Goal: Task Accomplishment & Management: Complete application form

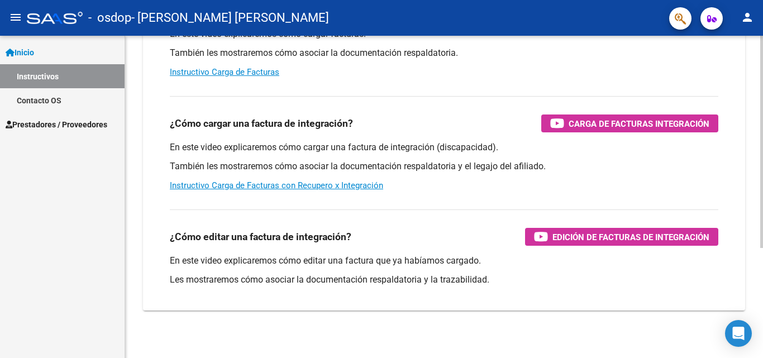
scroll to position [168, 0]
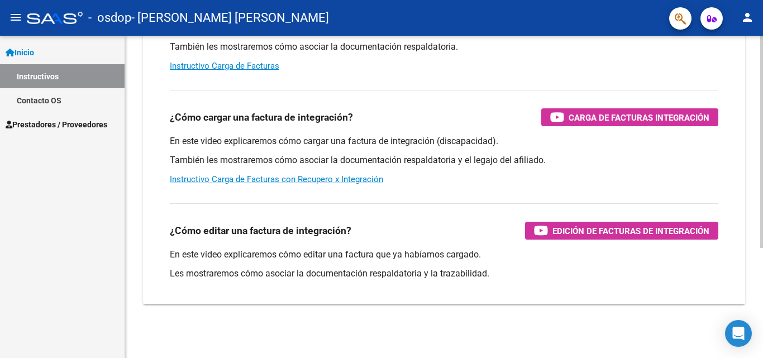
click at [750, 248] on div "Instructivos y Video Tutoriales SAAS Centro de Ayuda - Administración de O.S. C…" at bounding box center [445, 113] width 641 height 490
click at [73, 127] on span "Prestadores / Proveedores" at bounding box center [57, 124] width 102 height 12
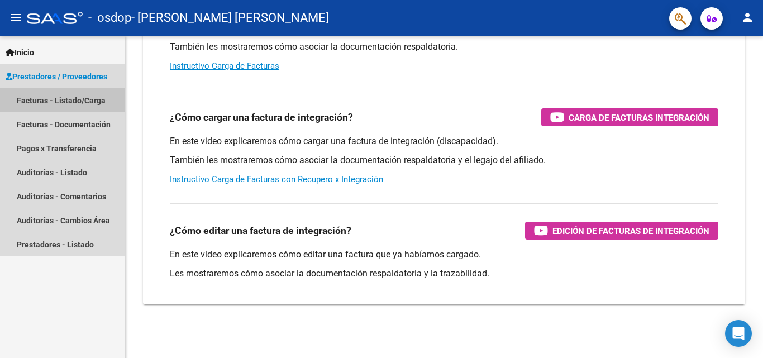
click at [69, 101] on link "Facturas - Listado/Carga" at bounding box center [62, 100] width 125 height 24
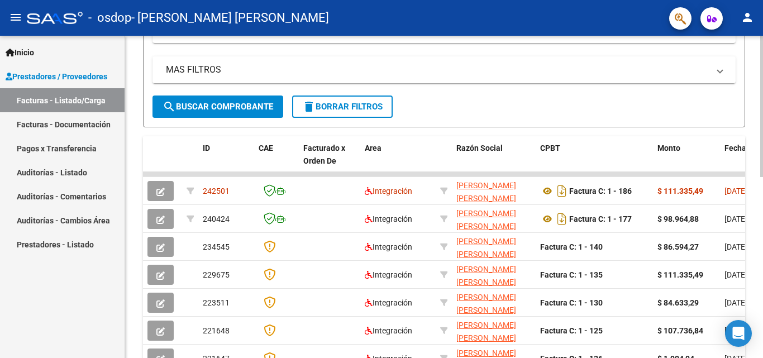
scroll to position [241, 0]
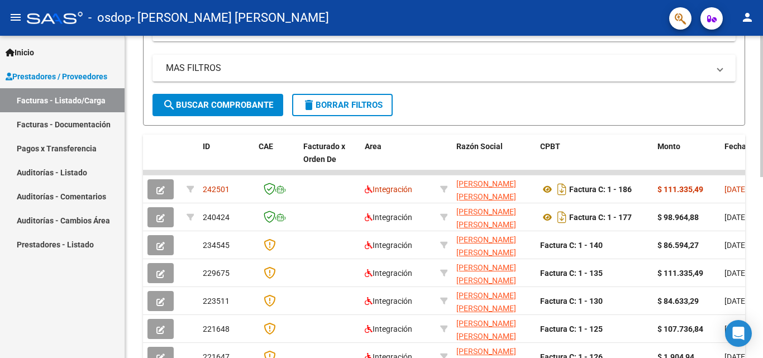
click at [757, 244] on div "Video tutorial PRESTADORES -> Listado de CPBTs Emitidos por Prestadores / Prove…" at bounding box center [445, 158] width 641 height 728
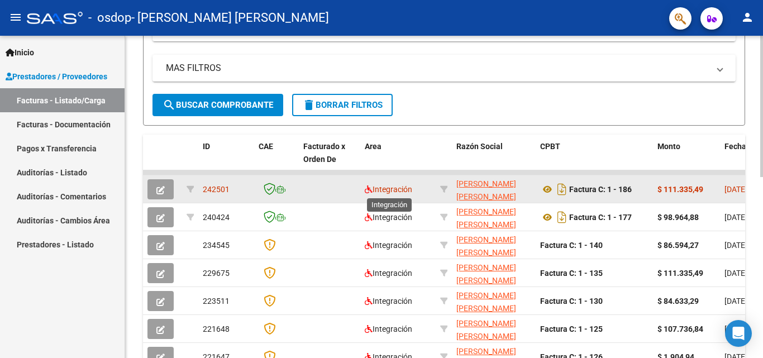
click at [385, 185] on span "Integración" at bounding box center [388, 189] width 47 height 9
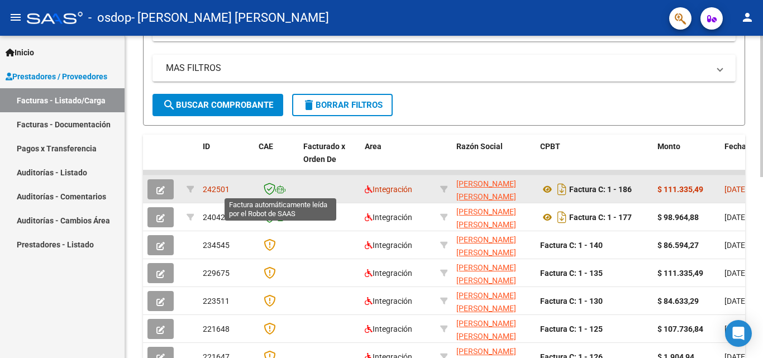
click at [279, 191] on icon at bounding box center [280, 189] width 10 height 8
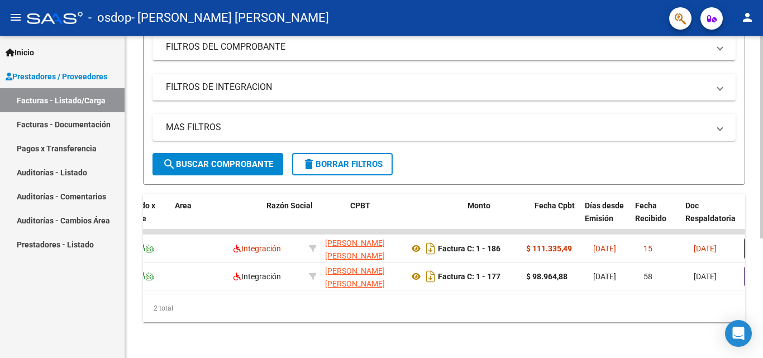
scroll to position [0, 427]
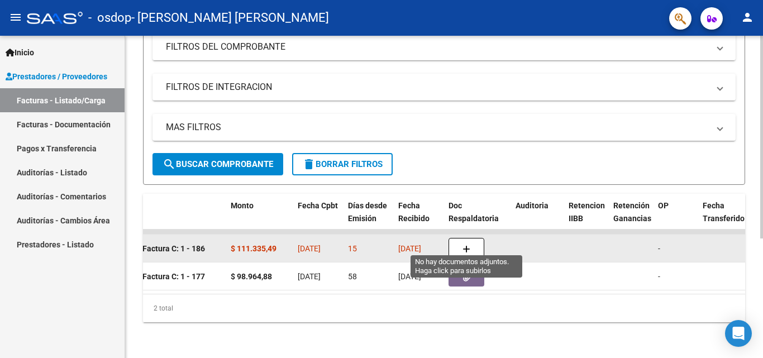
click at [474, 238] on button "button" at bounding box center [467, 248] width 36 height 21
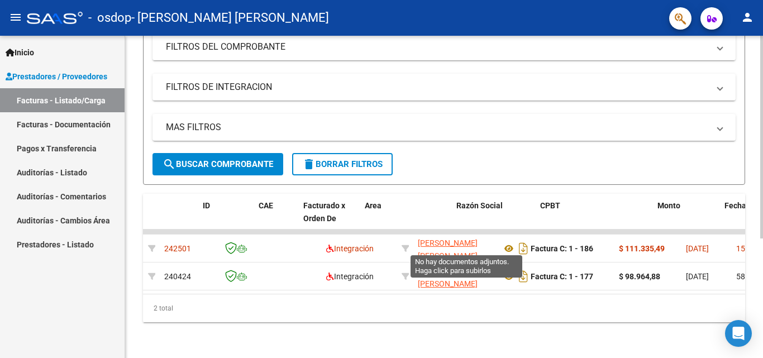
scroll to position [0, 0]
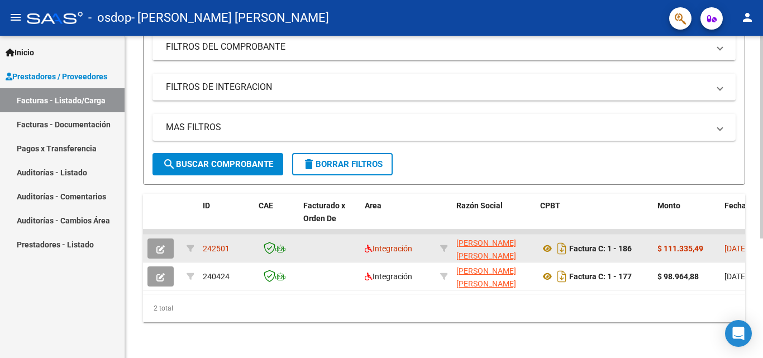
click at [300, 239] on datatable-body-cell at bounding box center [329, 248] width 61 height 27
click at [173, 239] on button "button" at bounding box center [160, 249] width 26 height 20
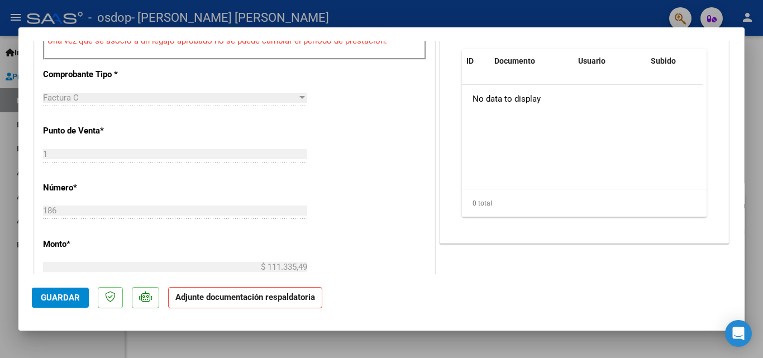
scroll to position [383, 0]
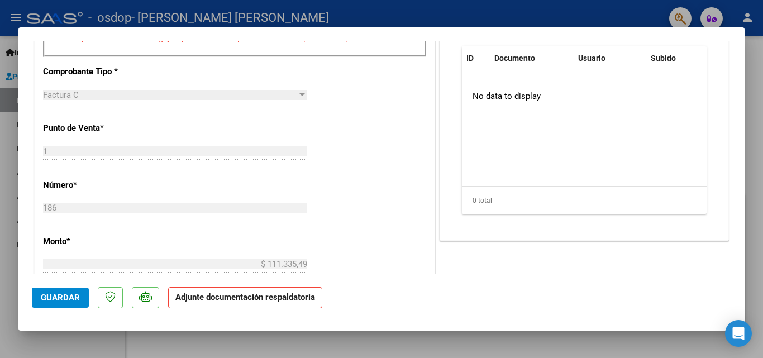
click at [312, 303] on p "Adjunte documentación respaldatoria" at bounding box center [245, 298] width 154 height 22
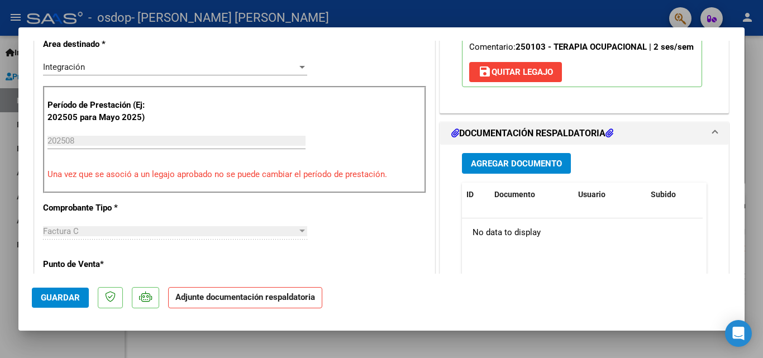
scroll to position [242, 0]
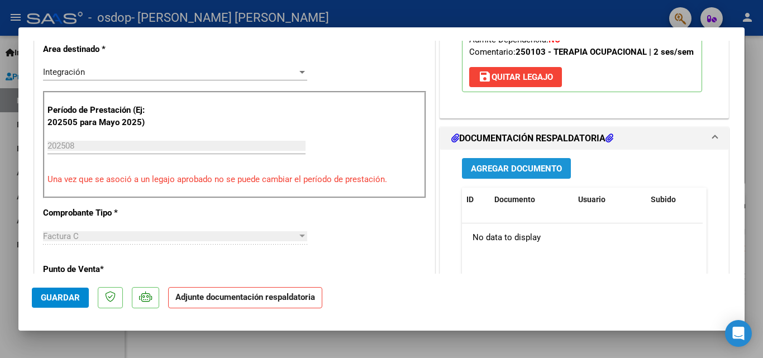
click at [525, 174] on button "Agregar Documento" at bounding box center [516, 168] width 109 height 21
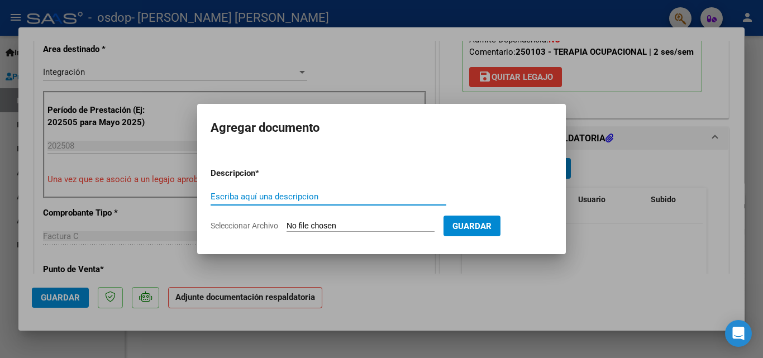
click at [289, 195] on input "Escriba aquí una descripcion" at bounding box center [329, 197] width 236 height 10
click at [366, 226] on input "Seleccionar Archivo" at bounding box center [361, 226] width 148 height 11
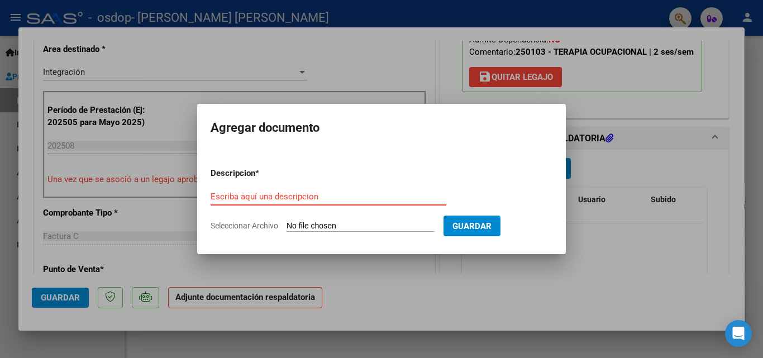
click at [324, 196] on input "Escriba aquí una descripcion" at bounding box center [329, 197] width 236 height 10
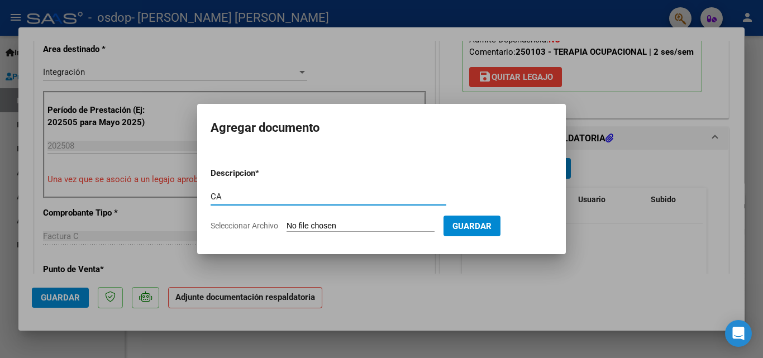
type input "C"
type input "PLANILLA DE ASISTENCIA"
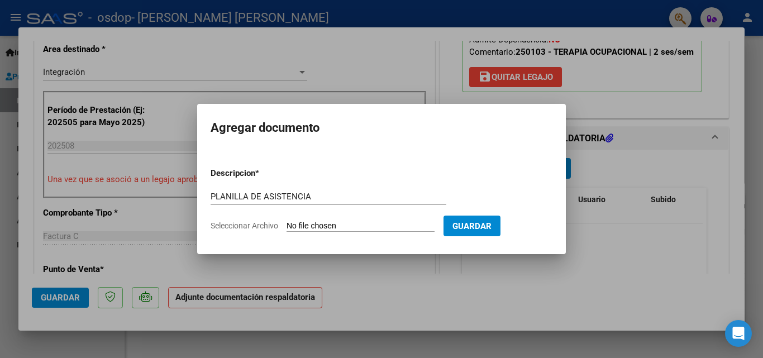
click at [321, 228] on input "Seleccionar Archivo" at bounding box center [361, 226] width 148 height 11
type input "C:\fakepath\PLANILLA AGOSTO.pdf.pdf"
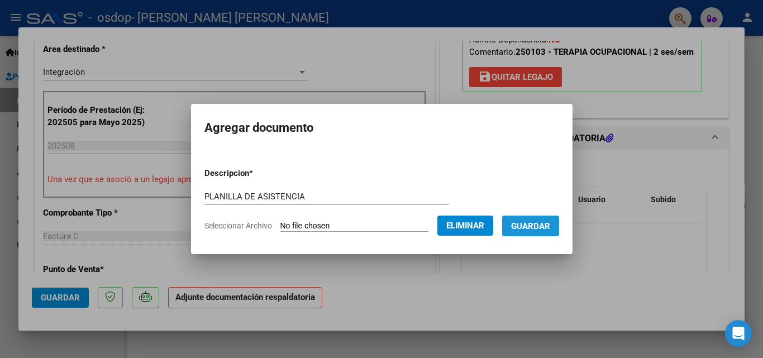
click at [550, 222] on span "Guardar" at bounding box center [530, 226] width 39 height 10
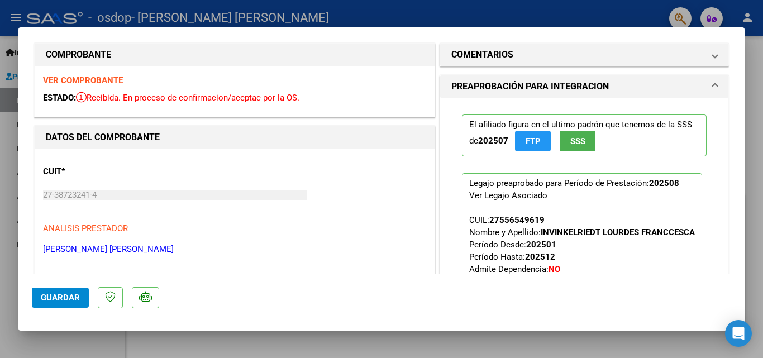
scroll to position [0, 0]
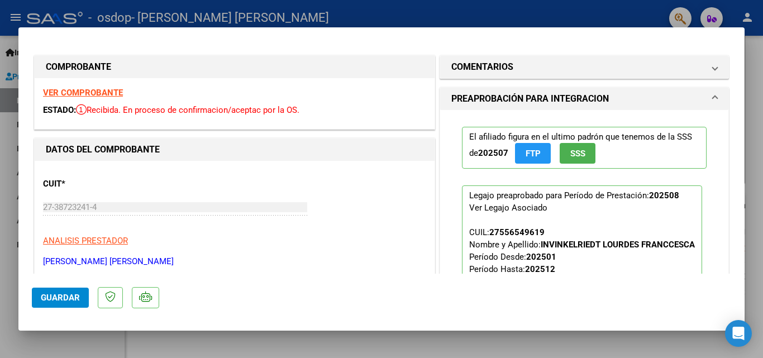
click at [117, 88] on strong "VER COMPROBANTE" at bounding box center [83, 93] width 80 height 10
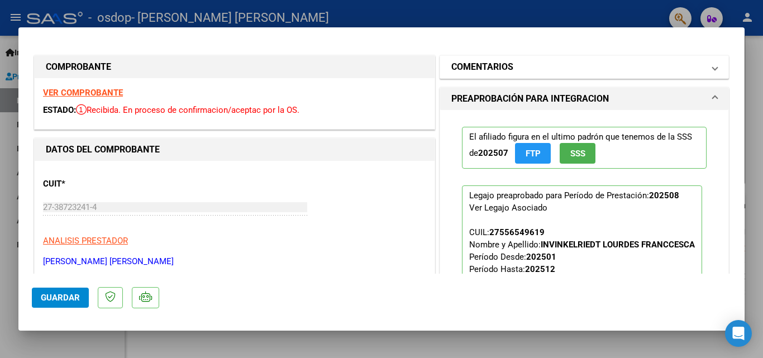
click at [713, 68] on span at bounding box center [715, 66] width 4 height 13
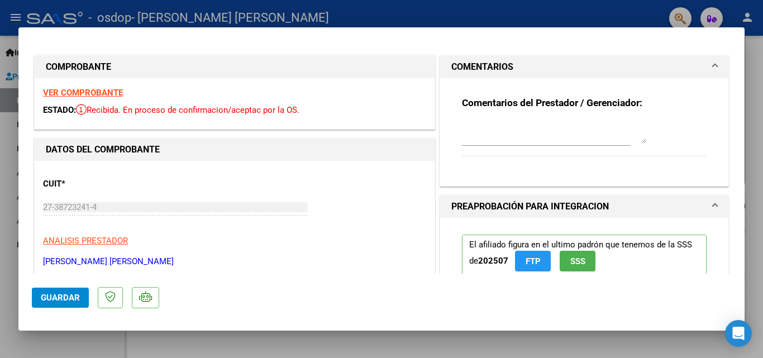
click at [713, 68] on span at bounding box center [715, 66] width 4 height 13
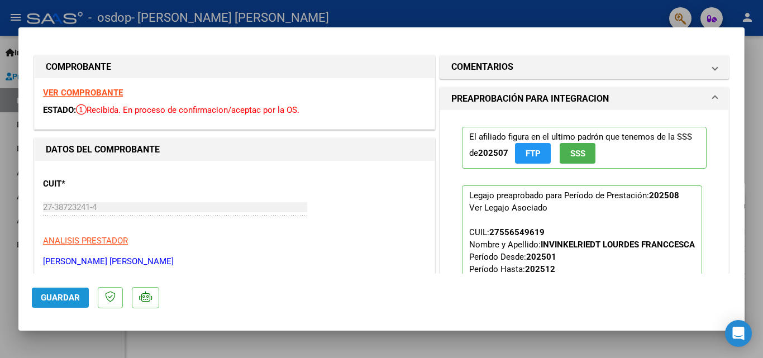
click at [79, 297] on span "Guardar" at bounding box center [60, 298] width 39 height 10
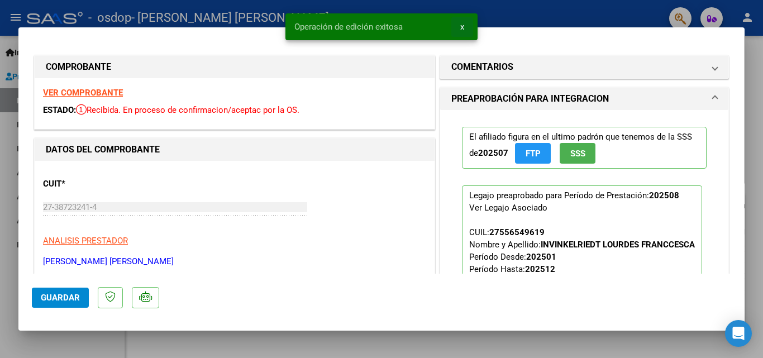
click at [462, 21] on button "x" at bounding box center [462, 27] width 22 height 20
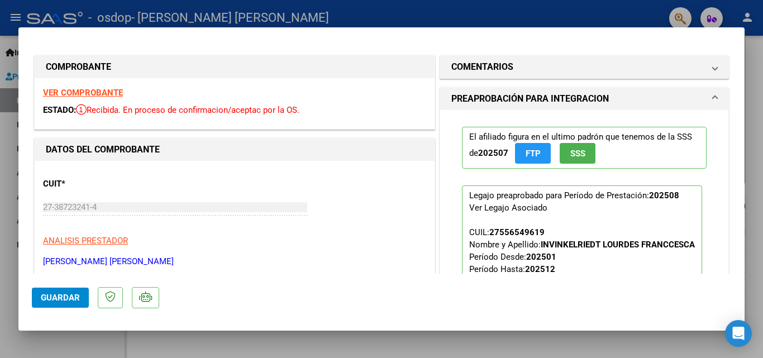
type input "$ 0,00"
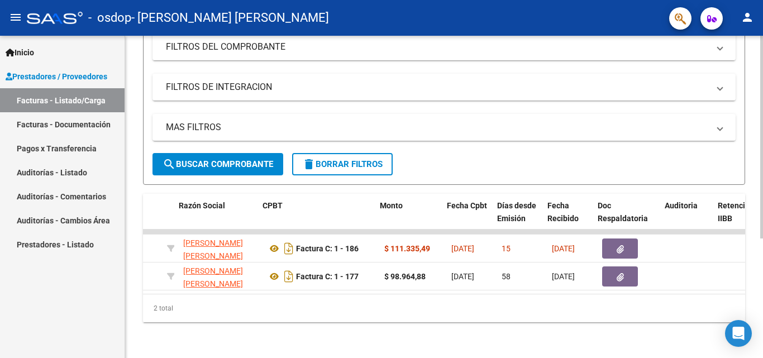
scroll to position [0, 337]
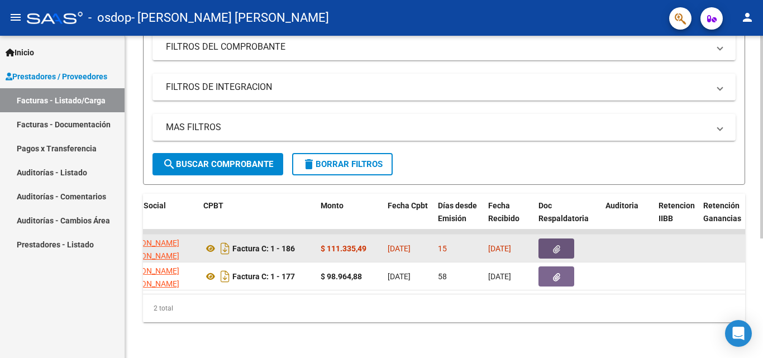
click at [555, 245] on icon "button" at bounding box center [556, 249] width 7 height 8
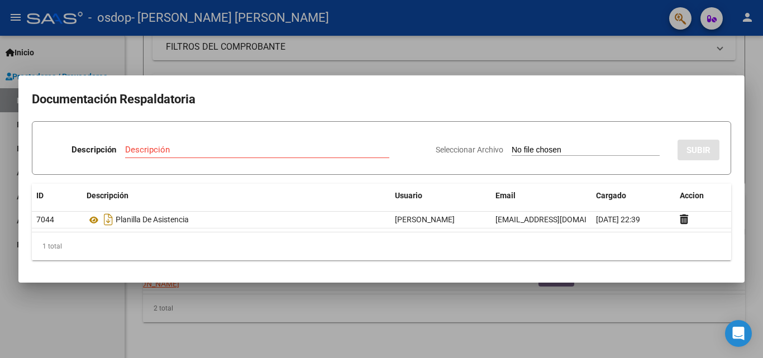
click at [418, 324] on div at bounding box center [381, 179] width 763 height 358
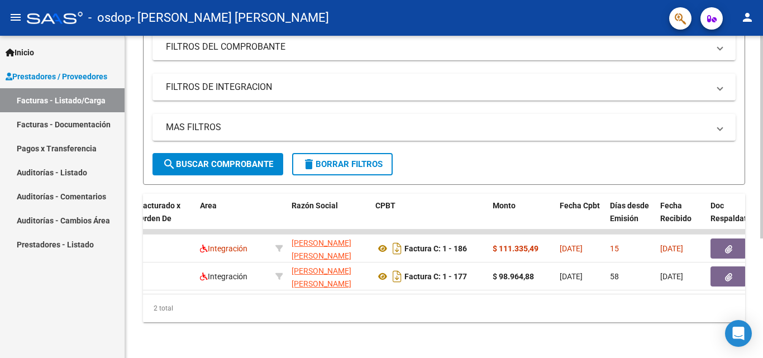
scroll to position [0, 0]
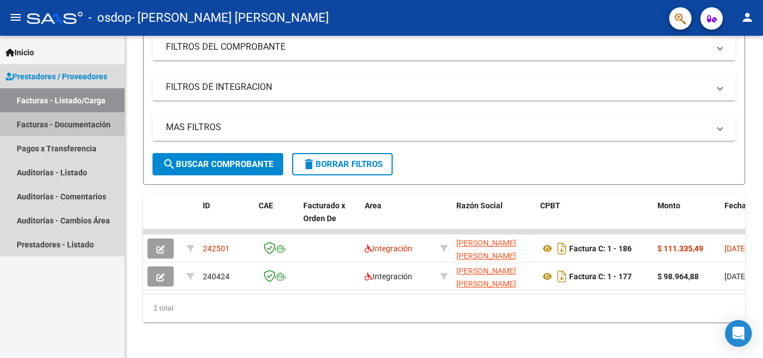
click at [99, 125] on link "Facturas - Documentación" at bounding box center [62, 124] width 125 height 24
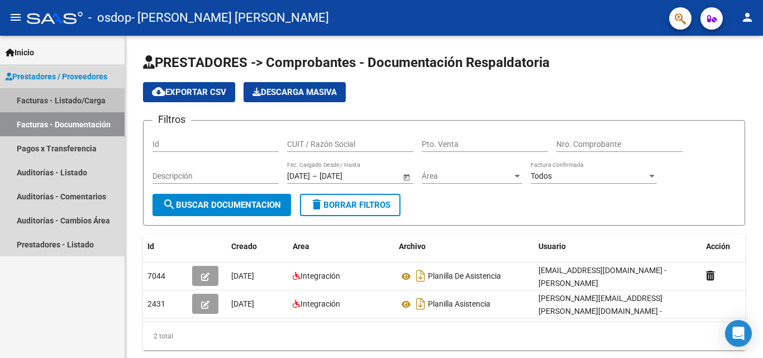
click at [82, 101] on link "Facturas - Listado/Carga" at bounding box center [62, 100] width 125 height 24
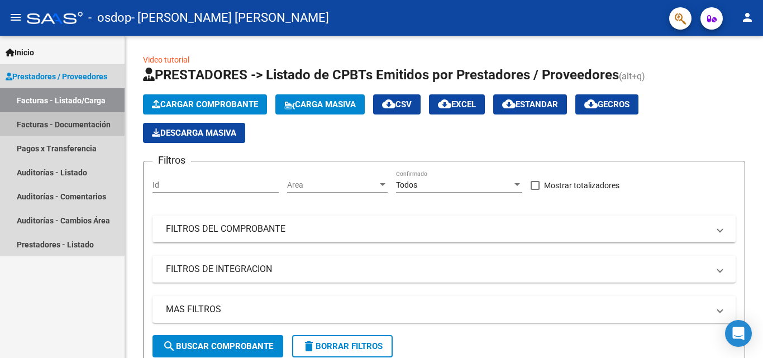
click at [103, 123] on link "Facturas - Documentación" at bounding box center [62, 124] width 125 height 24
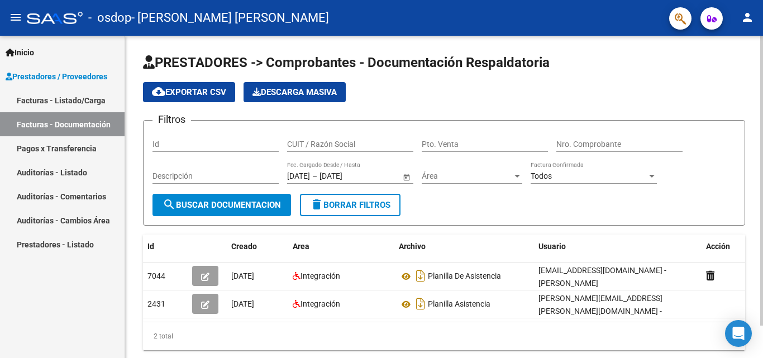
click at [349, 321] on datatable-body "7044 [DATE] Integración Planilla De Asistencia [EMAIL_ADDRESS][DOMAIN_NAME] - […" at bounding box center [444, 292] width 602 height 59
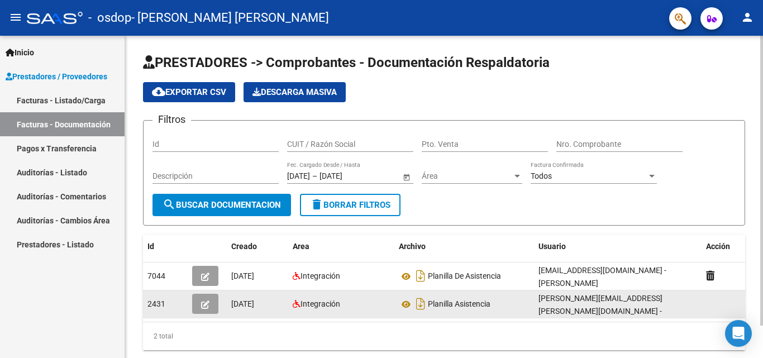
click at [250, 311] on datatable-body-cell "[DATE]" at bounding box center [257, 303] width 61 height 27
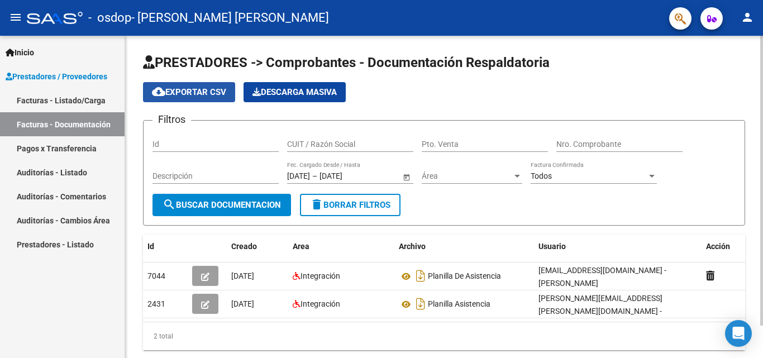
click at [220, 92] on span "cloud_download Exportar CSV" at bounding box center [189, 92] width 74 height 10
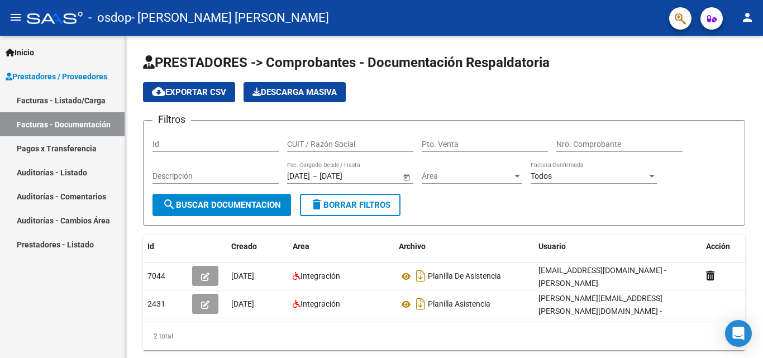
click at [93, 99] on link "Facturas - Listado/Carga" at bounding box center [62, 100] width 125 height 24
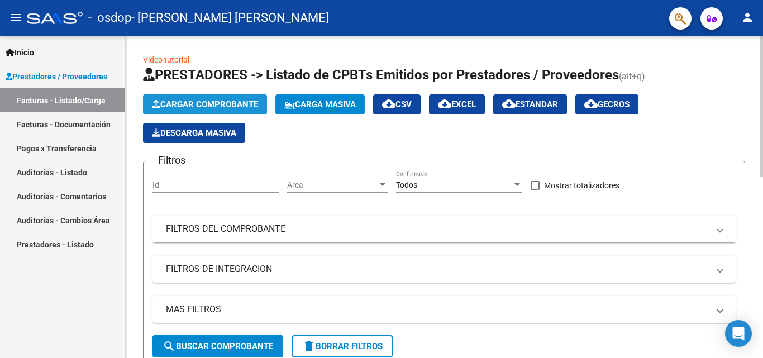
click at [205, 107] on span "Cargar Comprobante" at bounding box center [205, 104] width 106 height 10
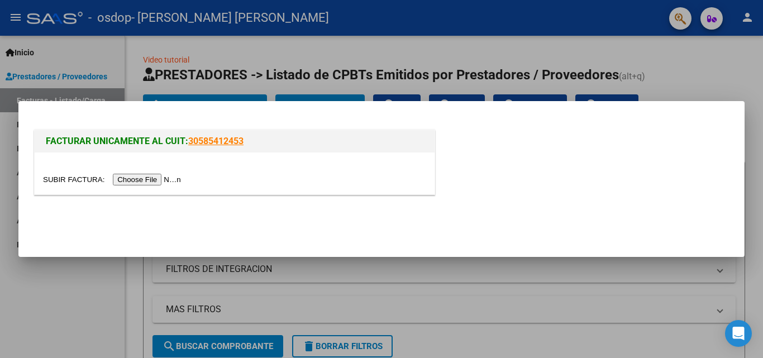
click at [158, 177] on input "file" at bounding box center [113, 180] width 141 height 12
click at [178, 175] on input "file" at bounding box center [113, 180] width 141 height 12
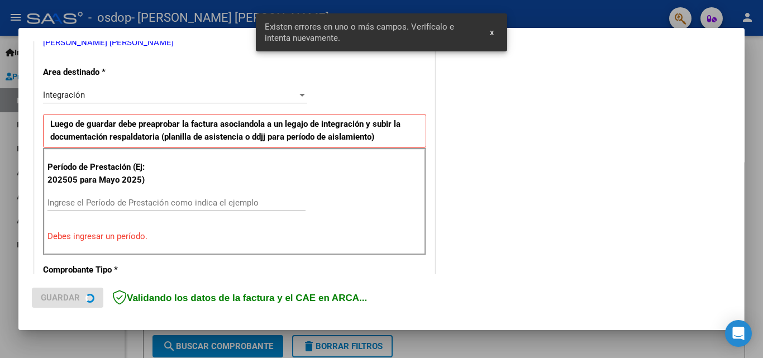
scroll to position [252, 0]
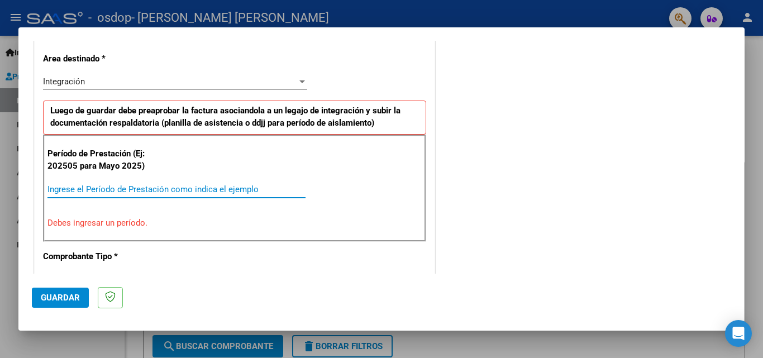
click at [174, 189] on input "Ingrese el Período de Prestación como indica el ejemplo" at bounding box center [176, 189] width 258 height 10
type input "0"
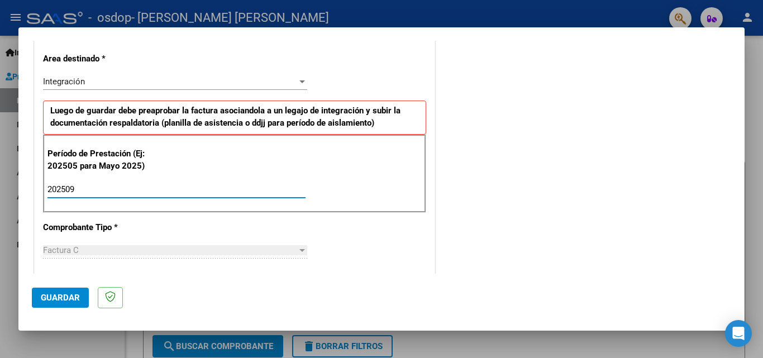
type input "202509"
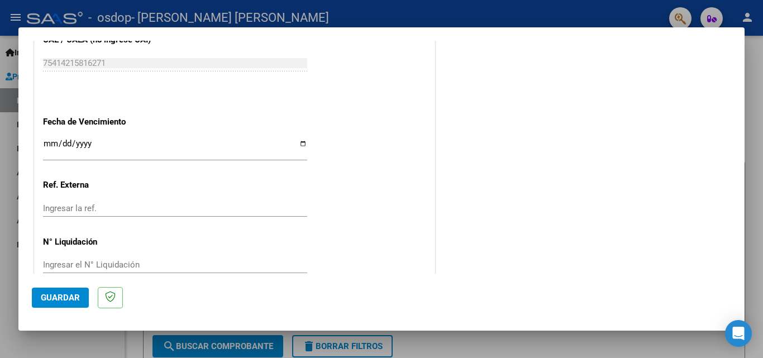
scroll to position [734, 0]
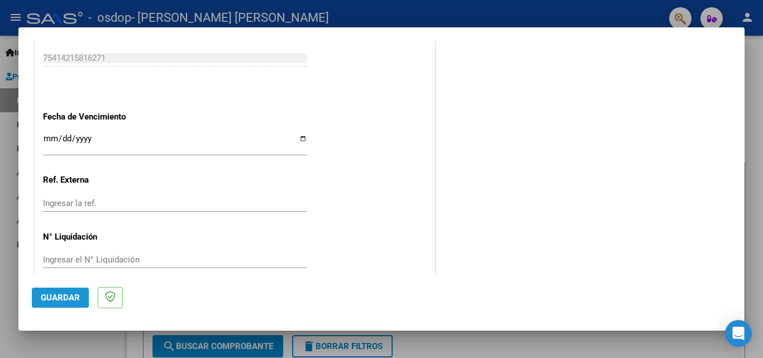
click at [65, 294] on span "Guardar" at bounding box center [60, 298] width 39 height 10
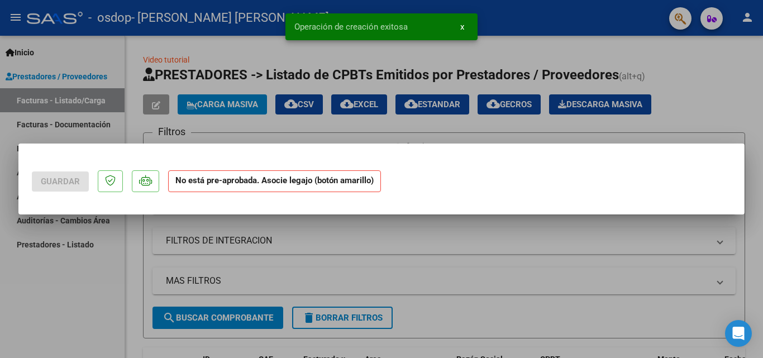
scroll to position [0, 0]
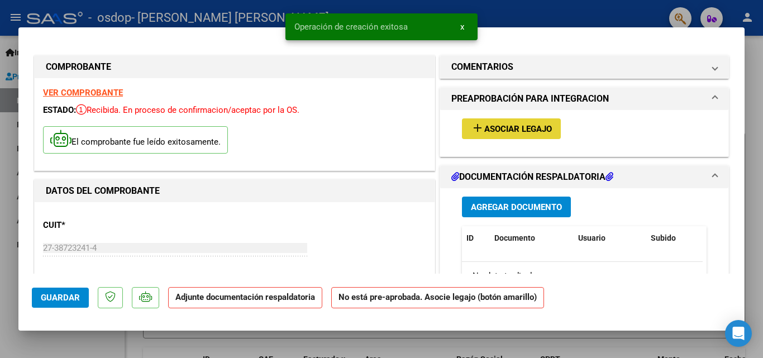
click at [529, 121] on button "add Asociar Legajo" at bounding box center [511, 128] width 99 height 21
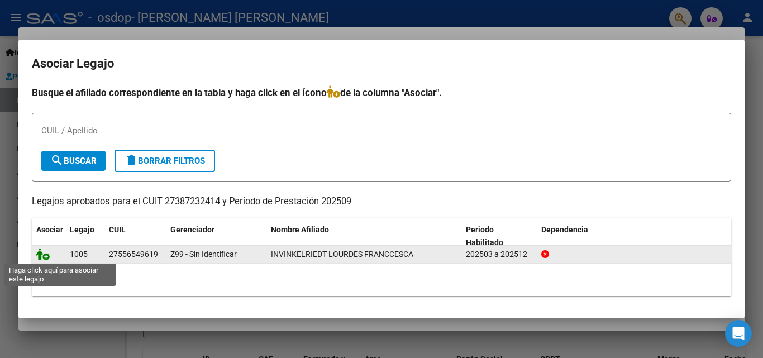
click at [44, 257] on icon at bounding box center [42, 254] width 13 height 12
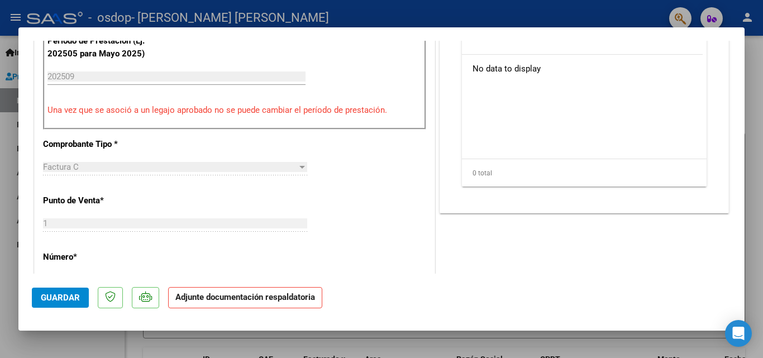
scroll to position [349, 0]
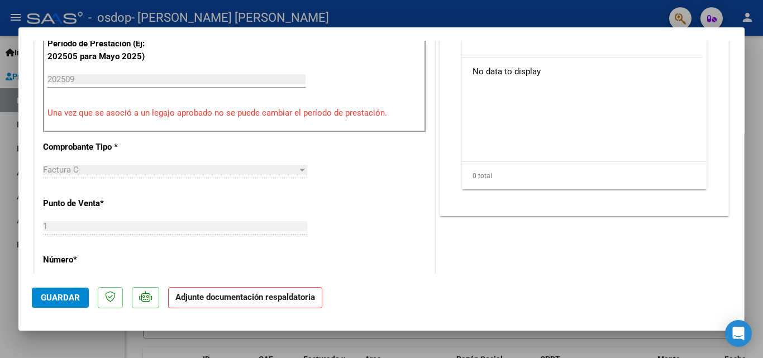
click at [218, 295] on strong "Adjunte documentación respaldatoria" at bounding box center [245, 297] width 140 height 10
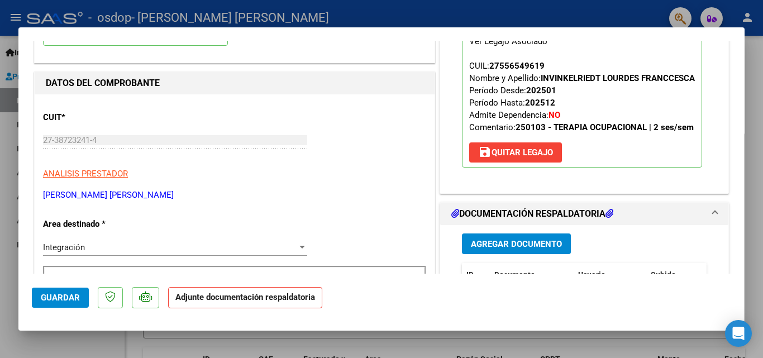
scroll to position [94, 0]
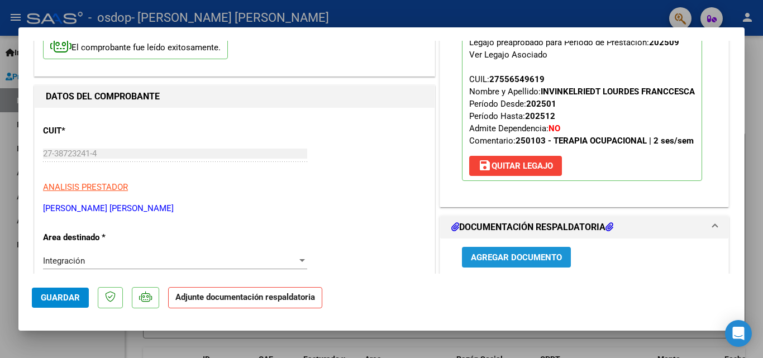
click at [540, 263] on span "Agregar Documento" at bounding box center [516, 257] width 91 height 10
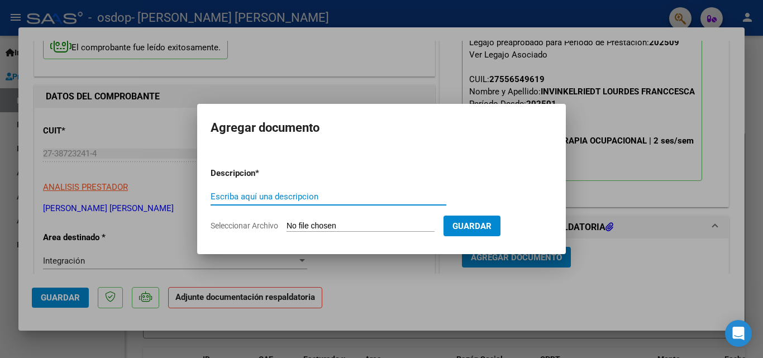
click at [356, 195] on input "Escriba aquí una descripcion" at bounding box center [329, 197] width 236 height 10
type input "PLANILLA DE ASITENCIA"
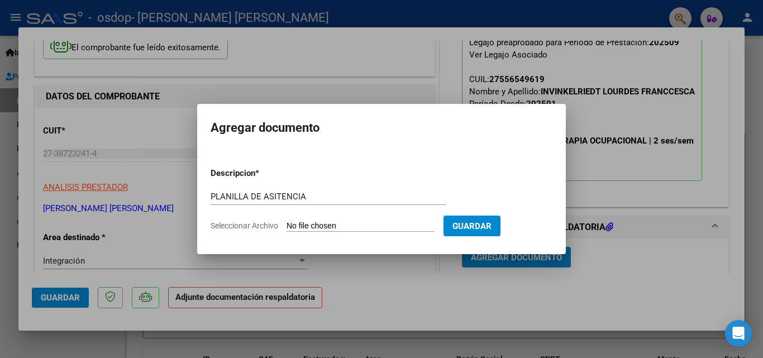
click at [260, 226] on span "Seleccionar Archivo" at bounding box center [245, 225] width 68 height 9
click at [287, 226] on input "Seleccionar Archivo" at bounding box center [361, 226] width 148 height 11
type input "C:\fakepath\PLANILLA DE ASISTENCIA.pdf"
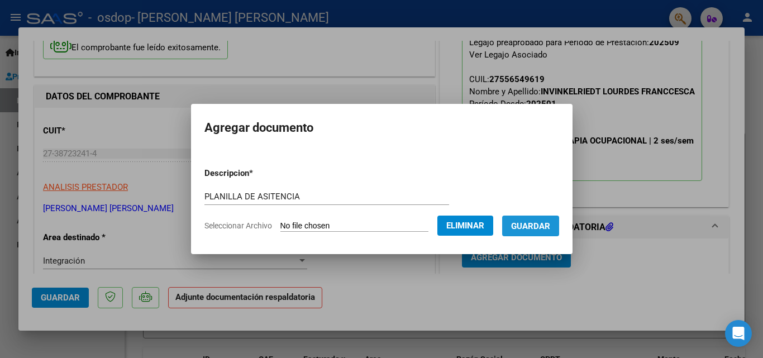
click at [541, 225] on span "Guardar" at bounding box center [530, 226] width 39 height 10
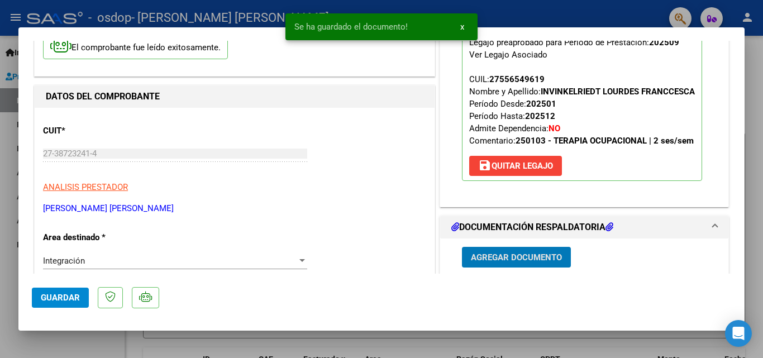
scroll to position [101, 0]
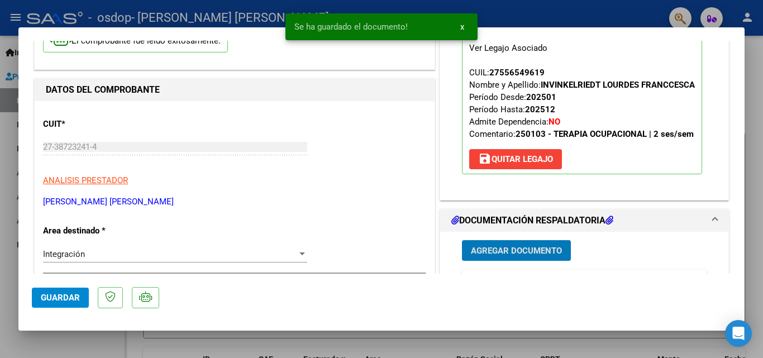
click at [63, 300] on span "Guardar" at bounding box center [60, 298] width 39 height 10
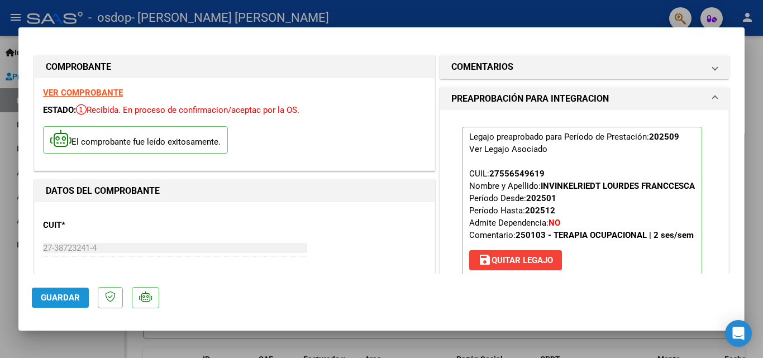
click at [47, 298] on span "Guardar" at bounding box center [60, 298] width 39 height 10
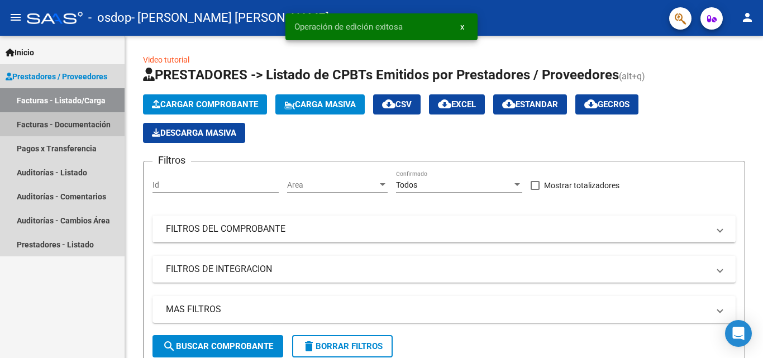
click at [96, 126] on link "Facturas - Documentación" at bounding box center [62, 124] width 125 height 24
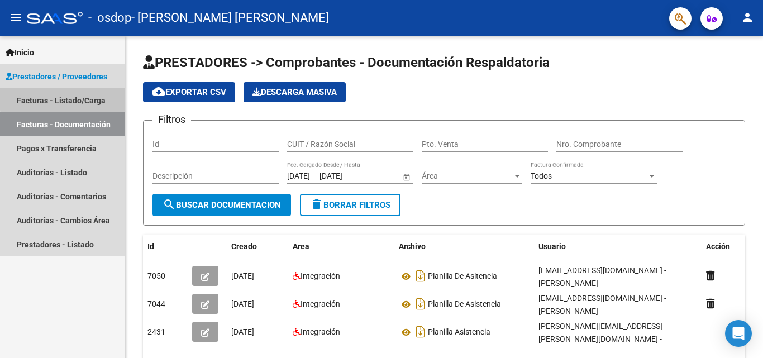
click at [82, 97] on link "Facturas - Listado/Carga" at bounding box center [62, 100] width 125 height 24
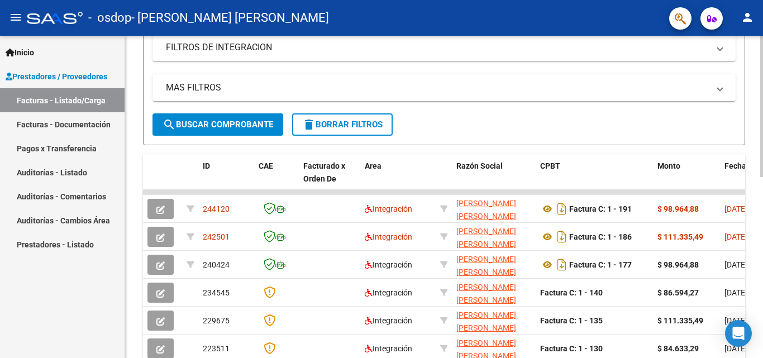
scroll to position [226, 0]
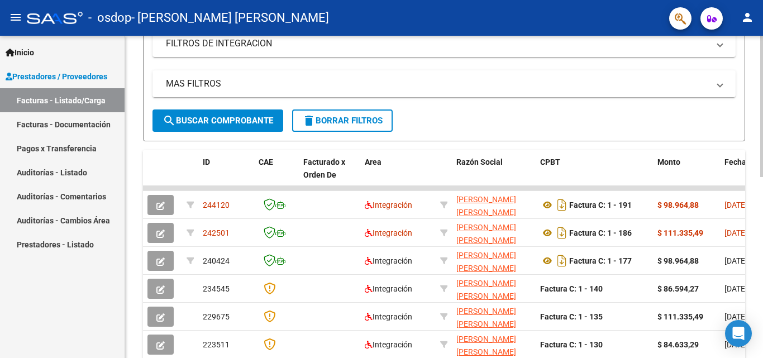
click at [757, 192] on div "Video tutorial PRESTADORES -> Listado de CPBTs Emitidos por Prestadores / Prove…" at bounding box center [445, 174] width 641 height 728
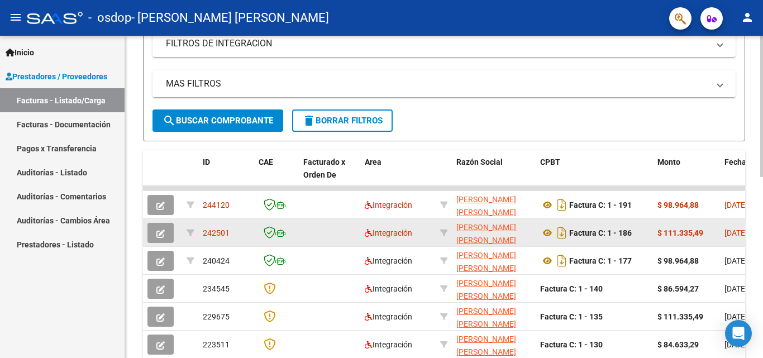
click at [435, 226] on datatable-body-cell "Integración" at bounding box center [397, 232] width 75 height 27
click at [157, 239] on button "button" at bounding box center [160, 233] width 26 height 20
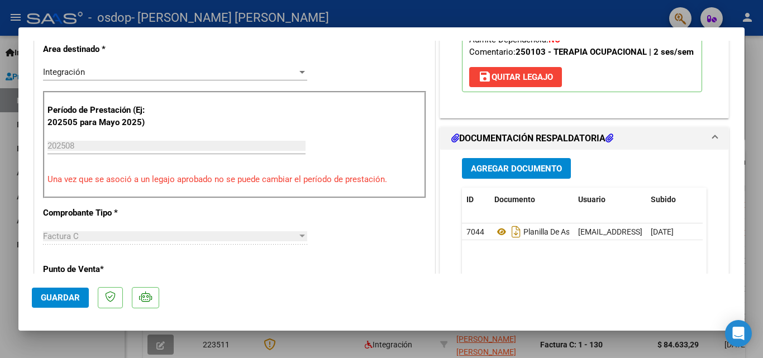
scroll to position [239, 0]
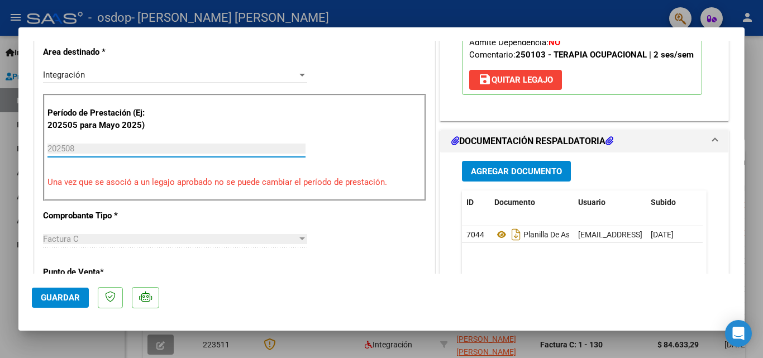
click at [182, 147] on input "202508" at bounding box center [176, 149] width 258 height 10
type input "$ 0,00"
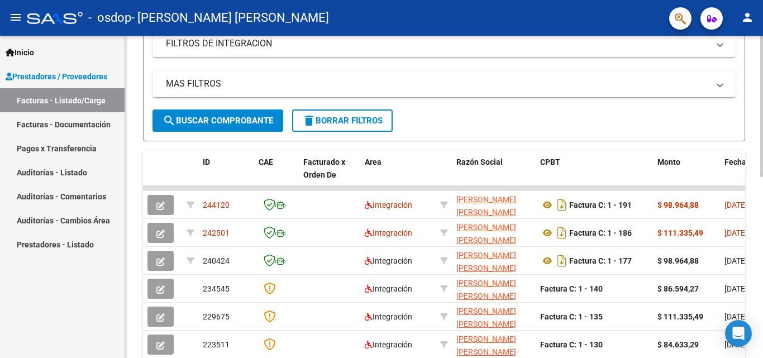
scroll to position [226, 0]
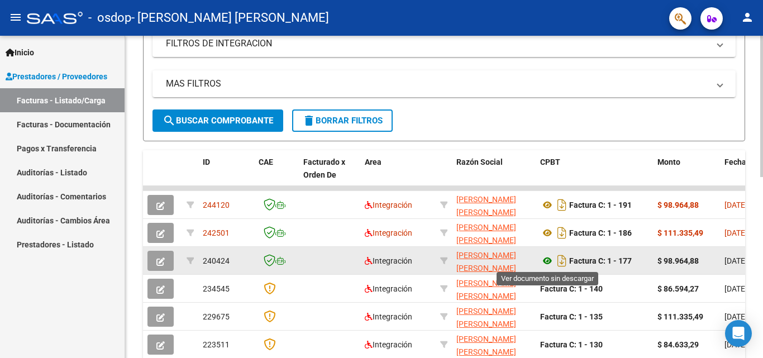
click at [550, 259] on icon at bounding box center [547, 260] width 15 height 13
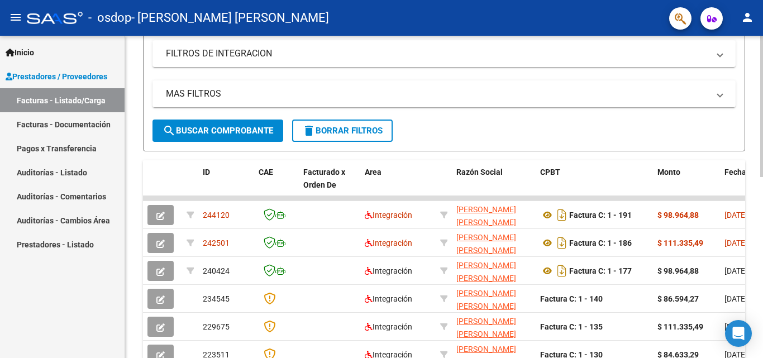
scroll to position [217, 0]
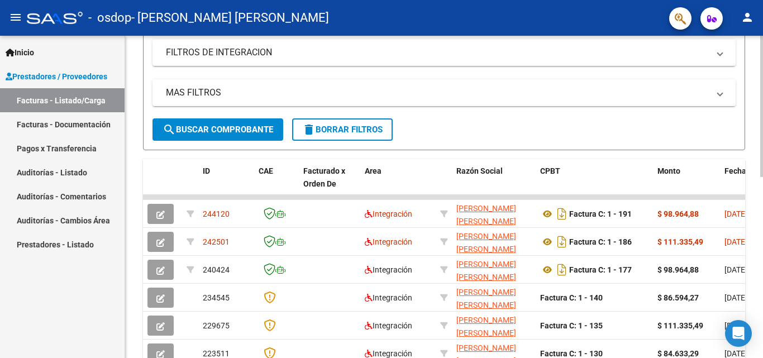
click at [757, 170] on div "Video tutorial PRESTADORES -> Listado de CPBTs Emitidos por Prestadores / Prove…" at bounding box center [445, 183] width 641 height 728
